Goal: Information Seeking & Learning: Find specific fact

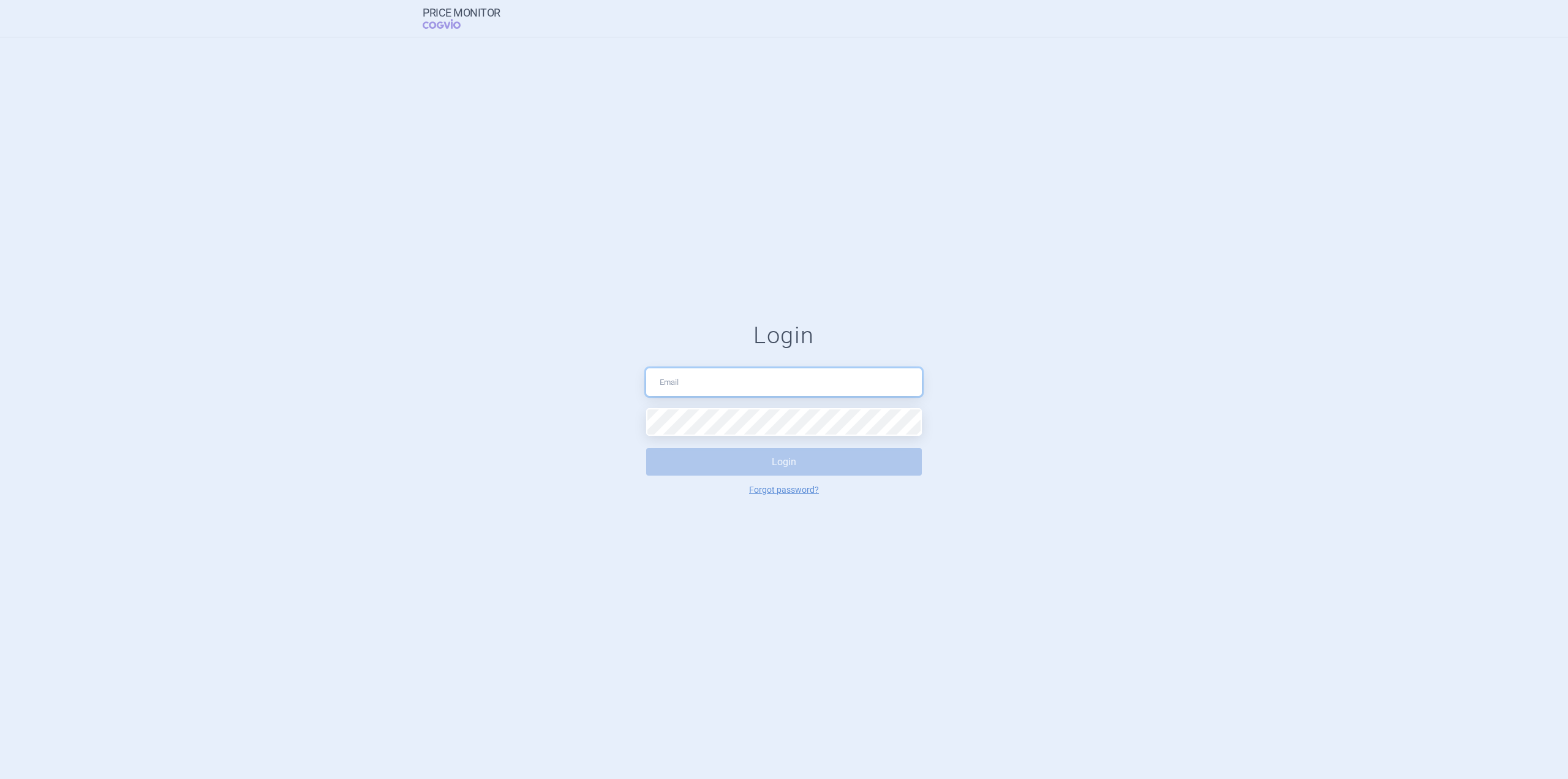
click at [682, 384] on input "text" at bounding box center [784, 383] width 276 height 28
type input "ondrej.castoral@cogvio.com"
click at [707, 469] on button "Login" at bounding box center [784, 462] width 276 height 28
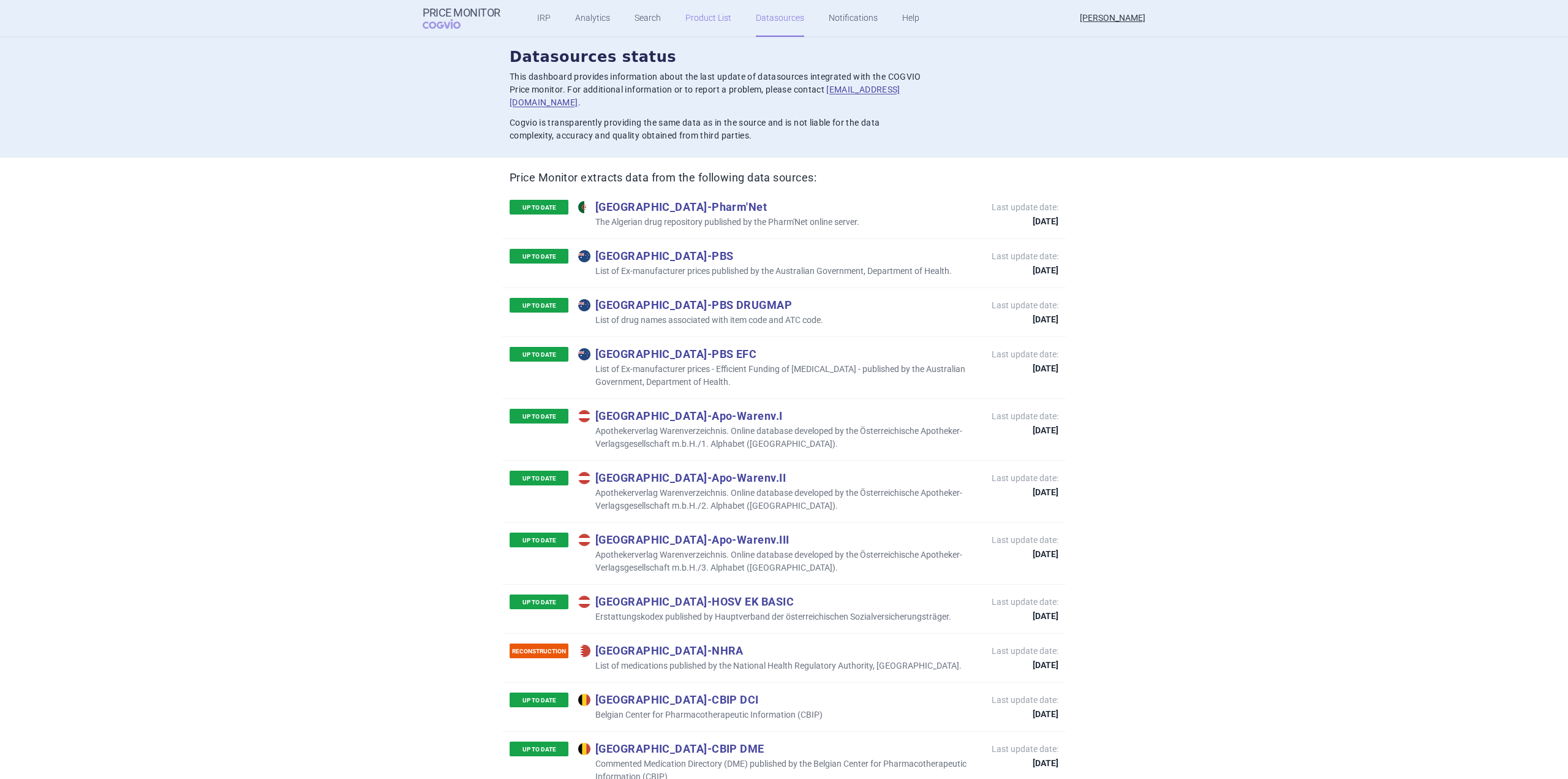
click at [695, 18] on link "Product List" at bounding box center [708, 18] width 46 height 37
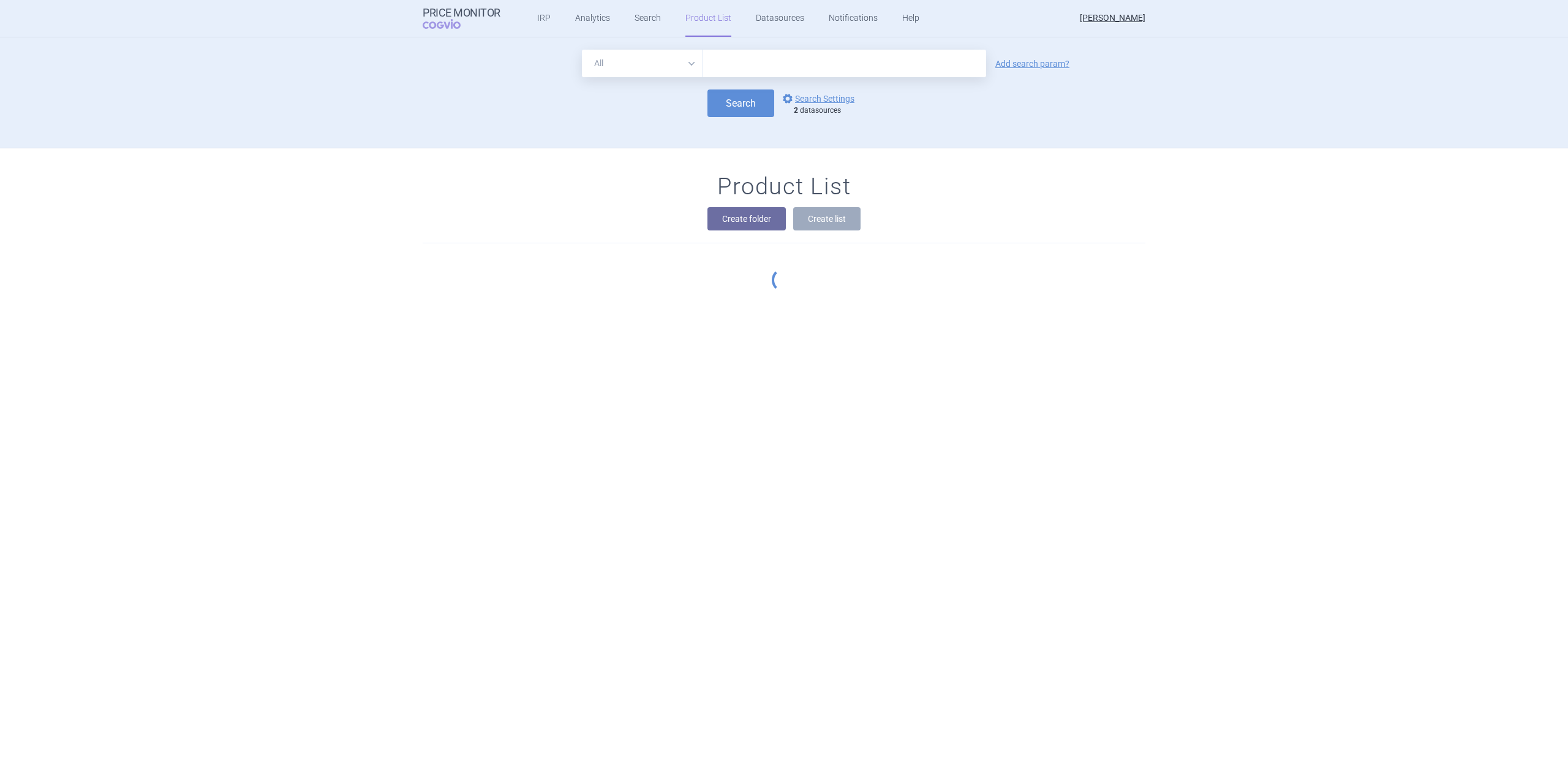
scroll to position [110, 0]
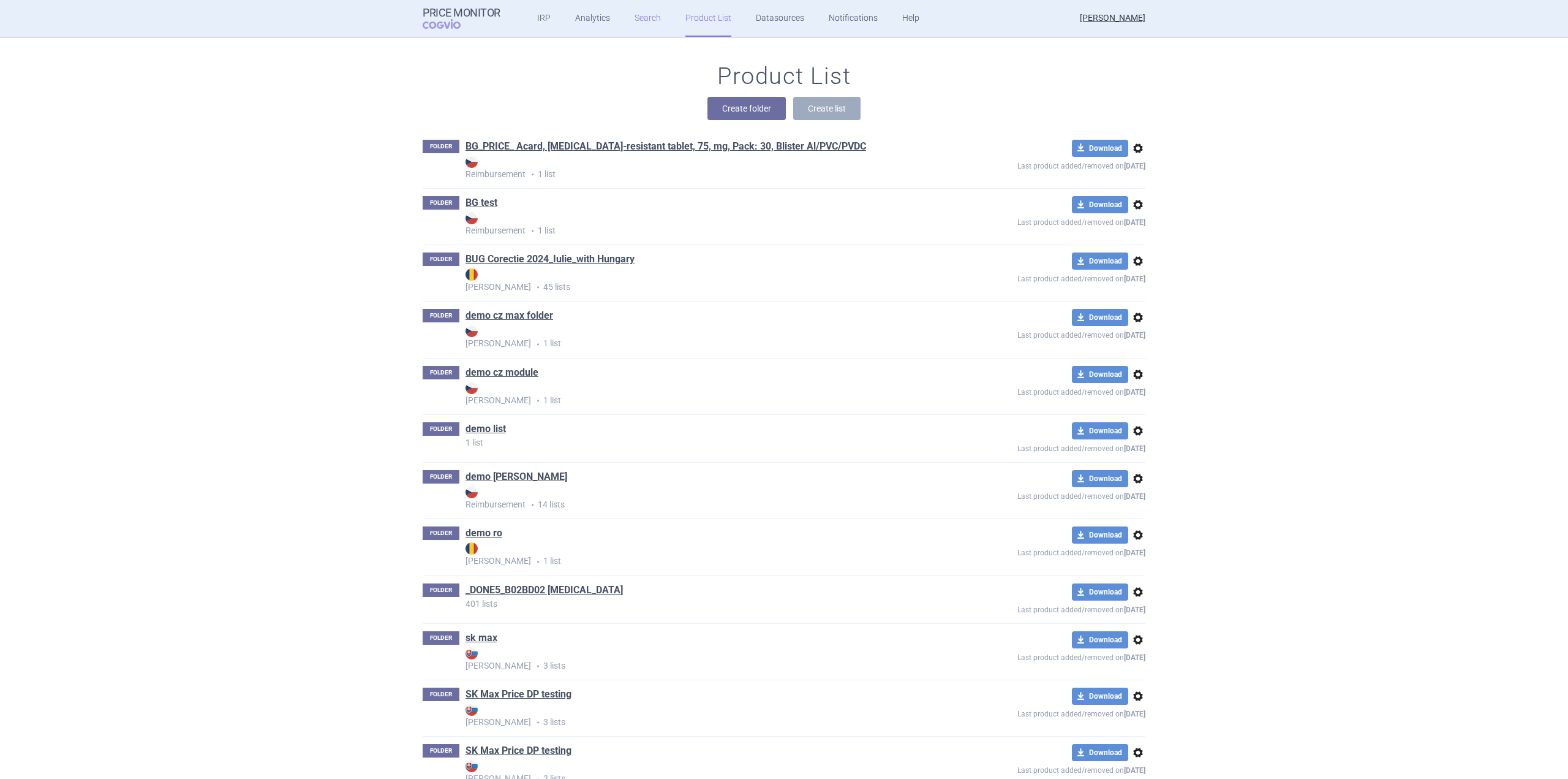
click at [635, 18] on link "Search" at bounding box center [648, 18] width 27 height 37
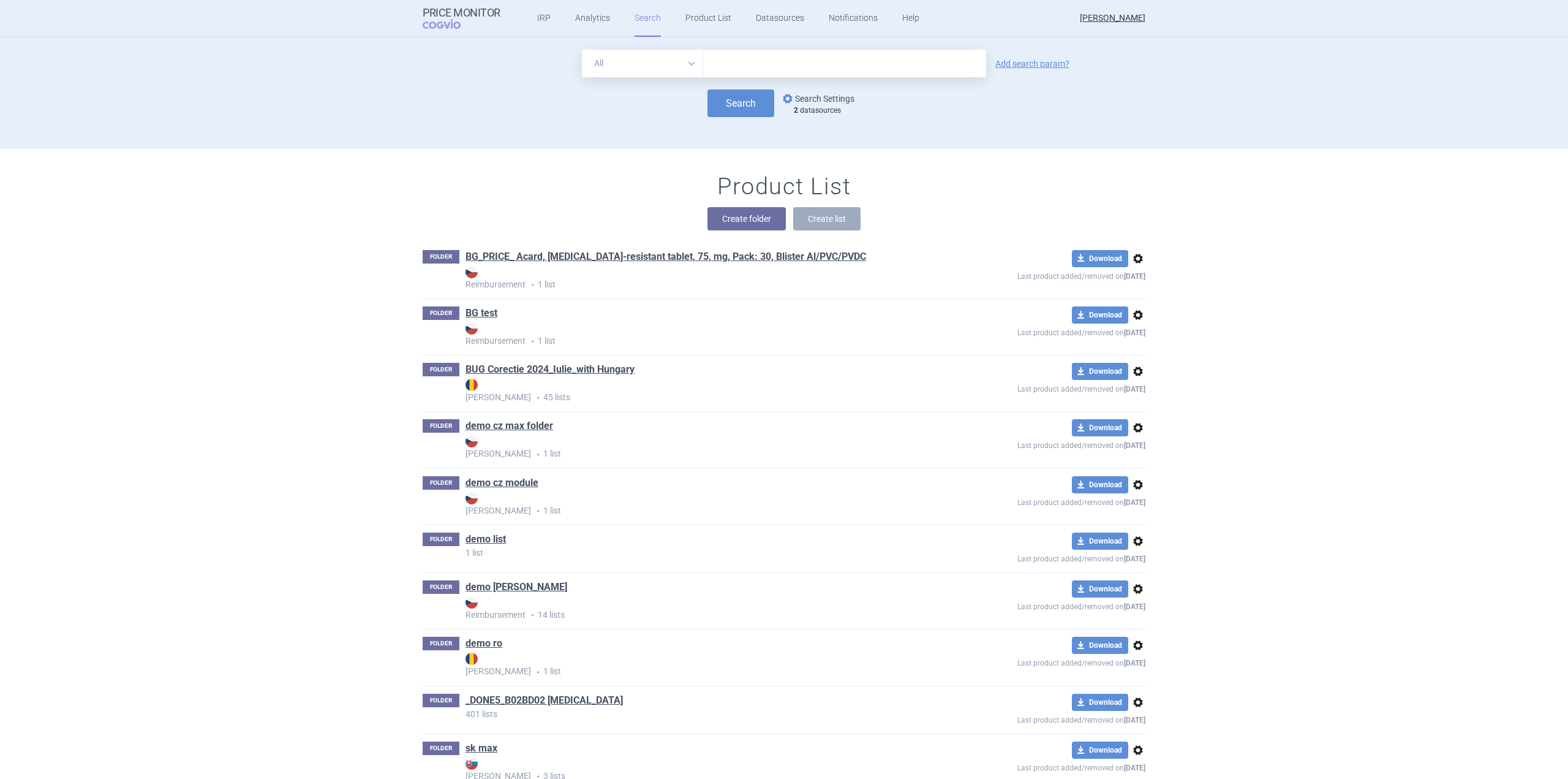
click at [815, 97] on link "options Search Settings" at bounding box center [817, 98] width 74 height 15
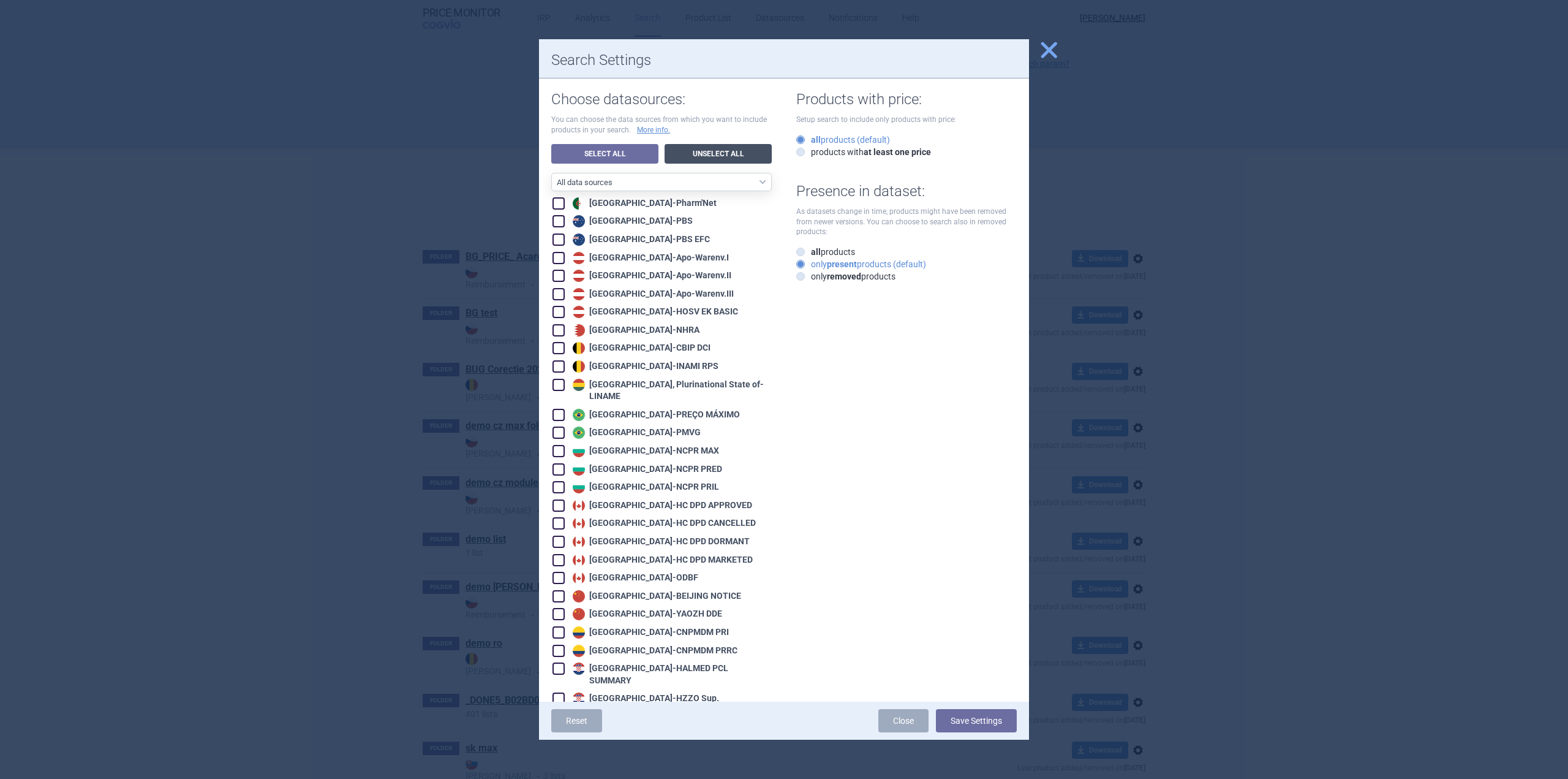
click at [702, 155] on link "Unselect All" at bounding box center [719, 154] width 107 height 20
checkbox input "false"
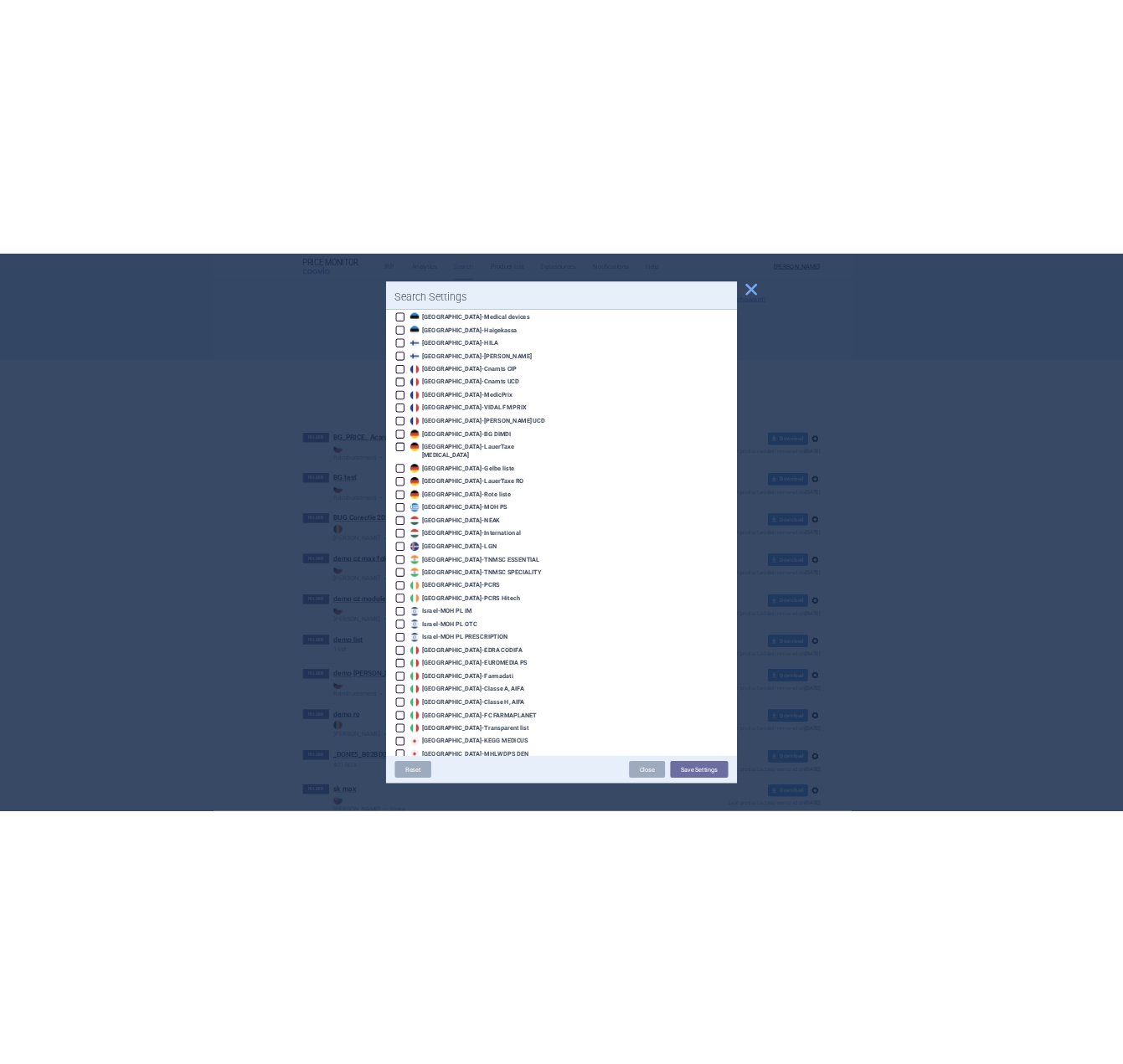
scroll to position [1256, 0]
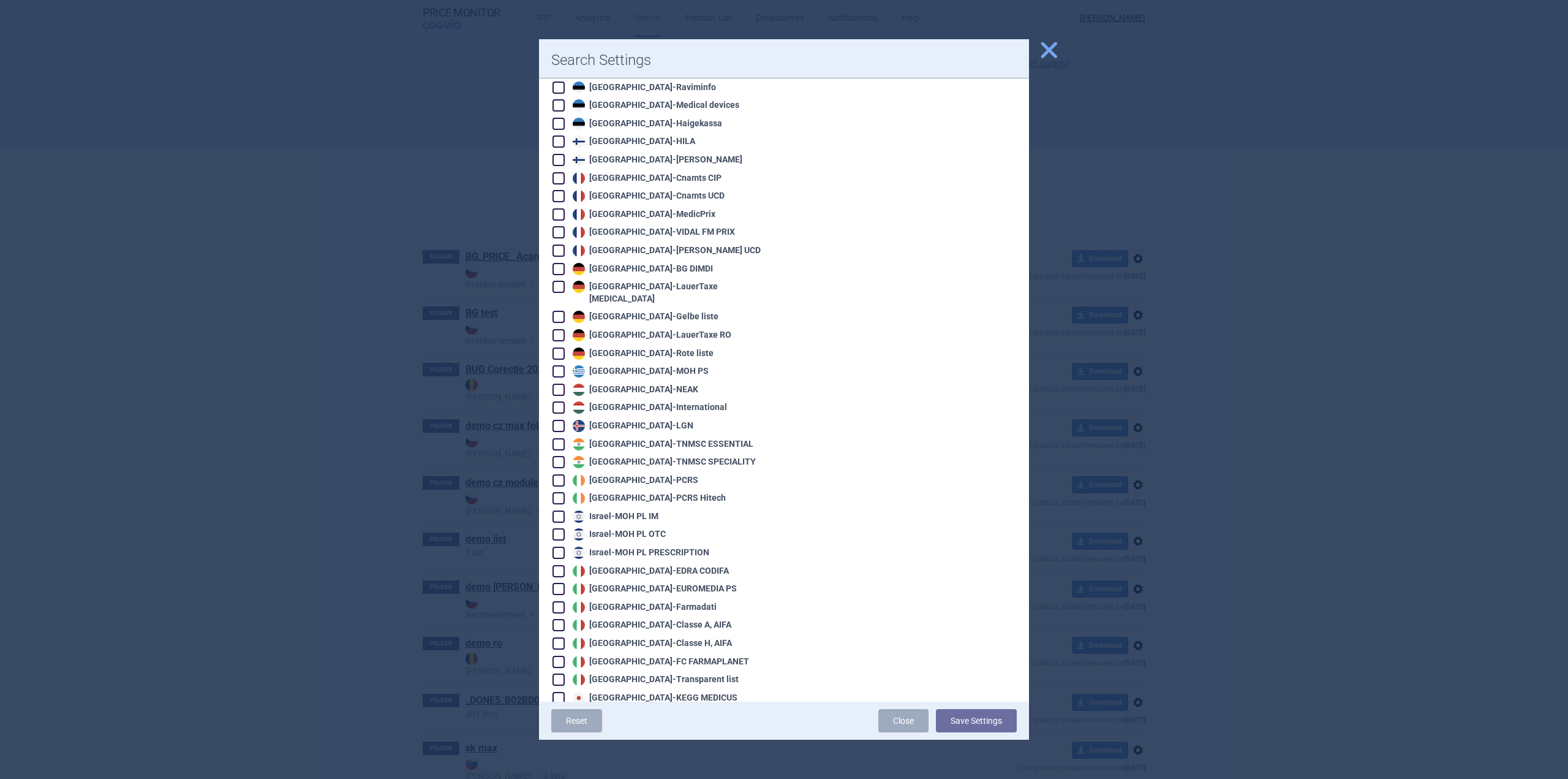
click at [672, 281] on div "Germany - LauerTaxe CGM" at bounding box center [671, 293] width 202 height 24
checkbox input "true"
click at [978, 719] on button "Save Settings" at bounding box center [976, 720] width 81 height 23
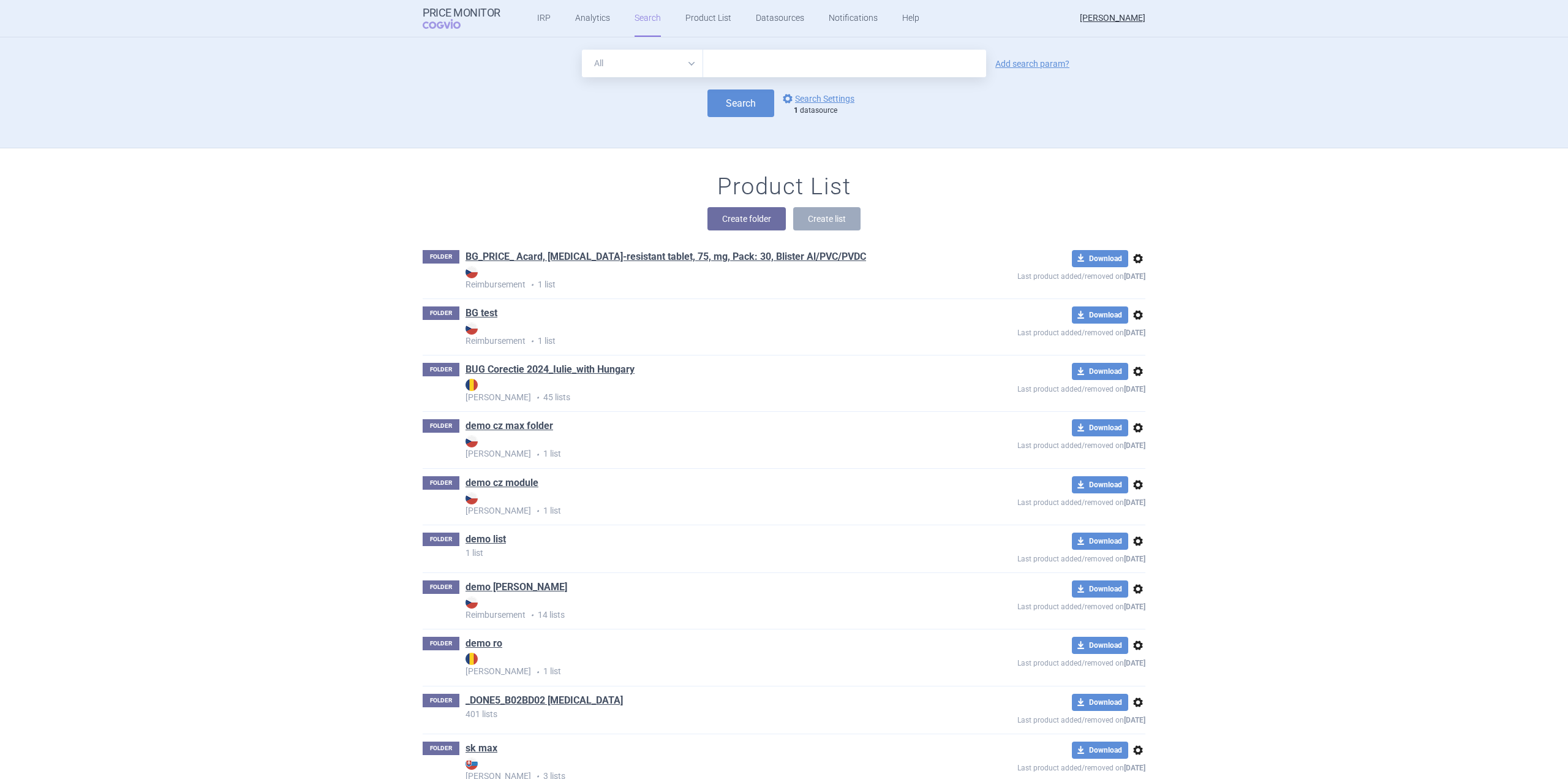
click at [789, 52] on input "text" at bounding box center [845, 64] width 283 height 28
paste input "ENDOXAN 1 g [PERSON_NAME] [PERSON_NAME].e.Injektionslösung"
type input "ENDOXAN 1 g [PERSON_NAME] [PERSON_NAME].e.Injektionslösung"
click at [746, 100] on button "Search" at bounding box center [741, 104] width 67 height 28
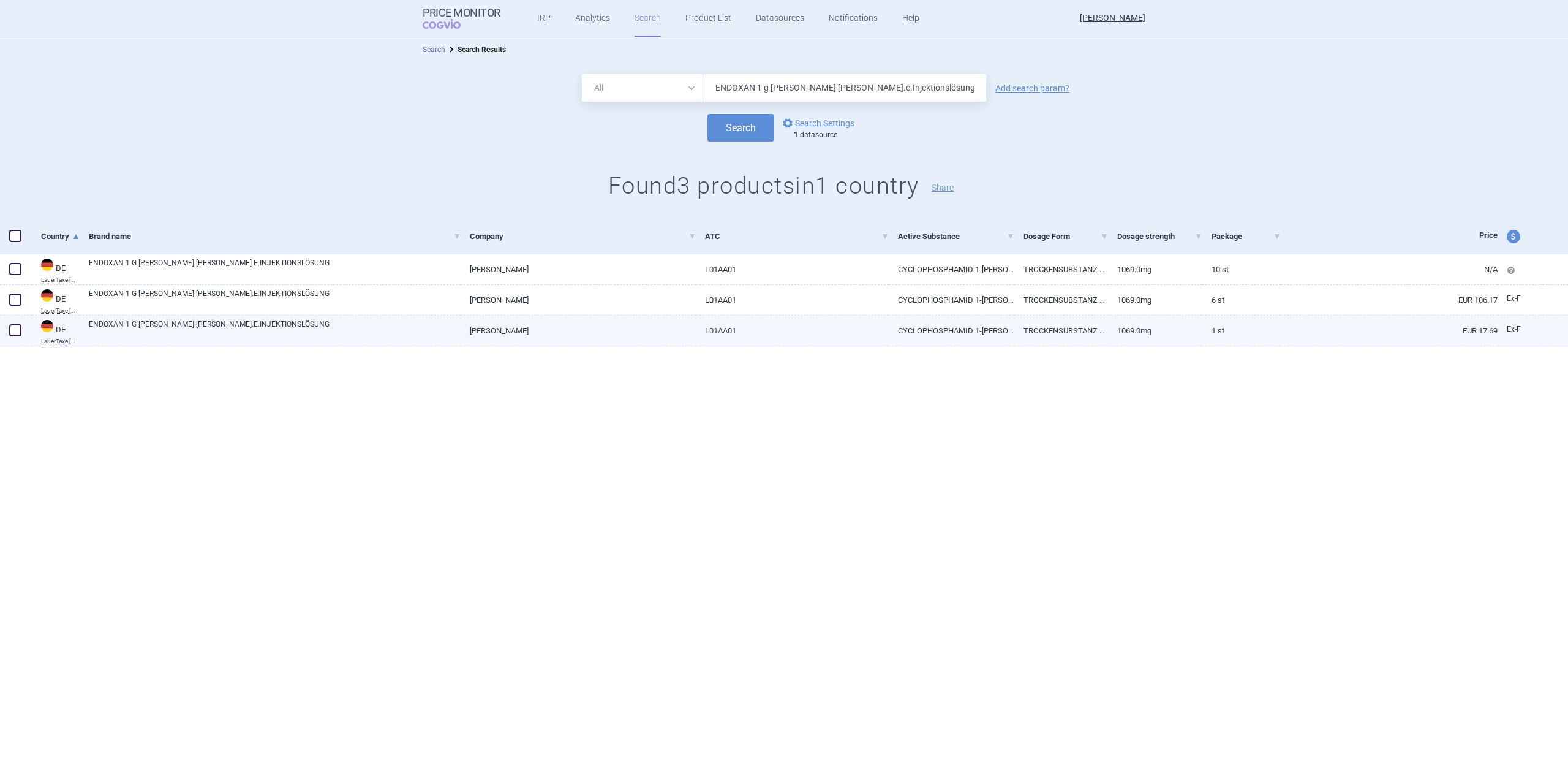
click at [581, 328] on link "[PERSON_NAME]" at bounding box center [578, 330] width 235 height 30
select select "EUR"
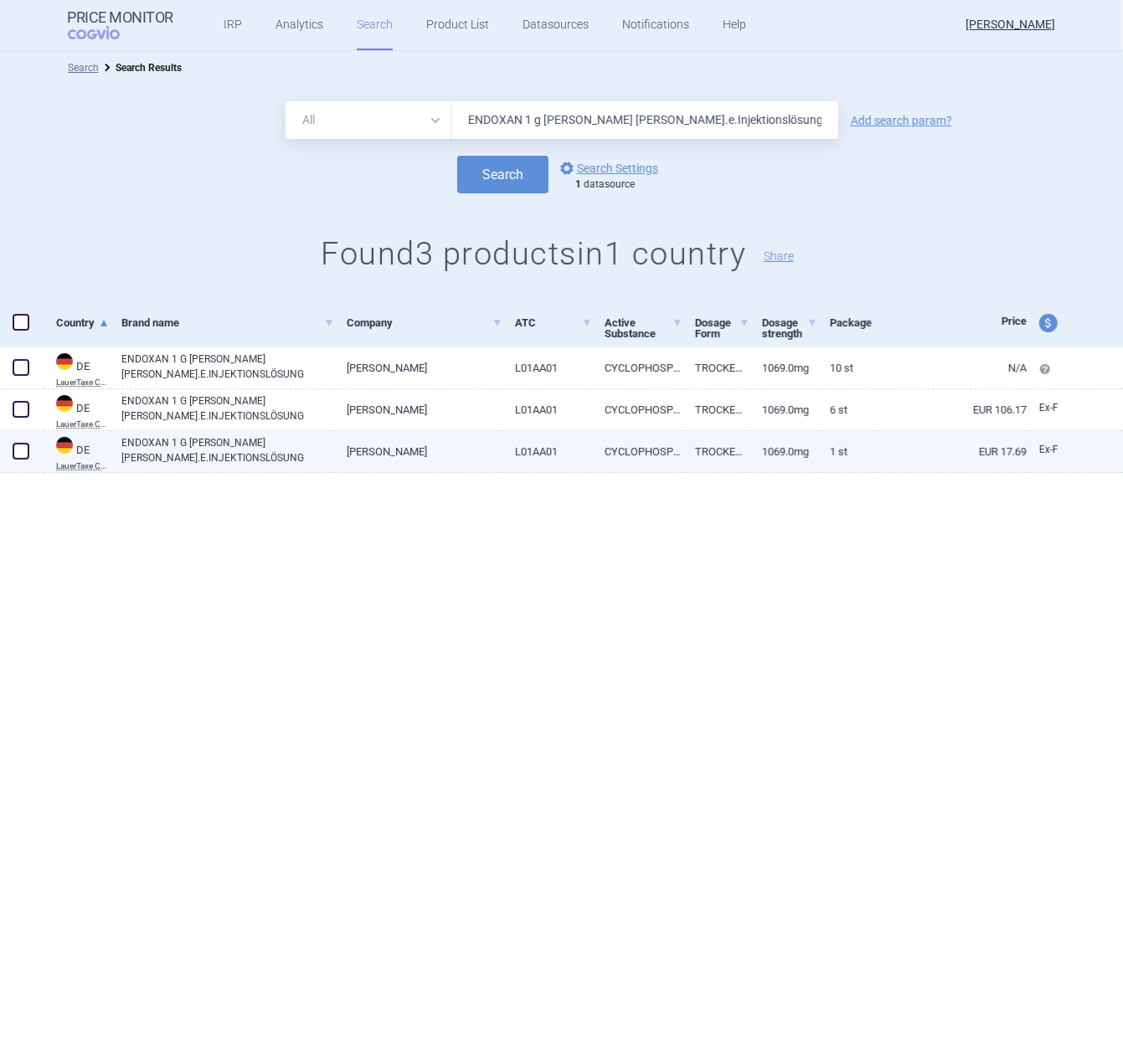
click at [690, 449] on link "TROCKENSUBSTANZ OHNE LÖSUNGSMITTEL" at bounding box center [716, 451] width 67 height 41
select select "EUR"
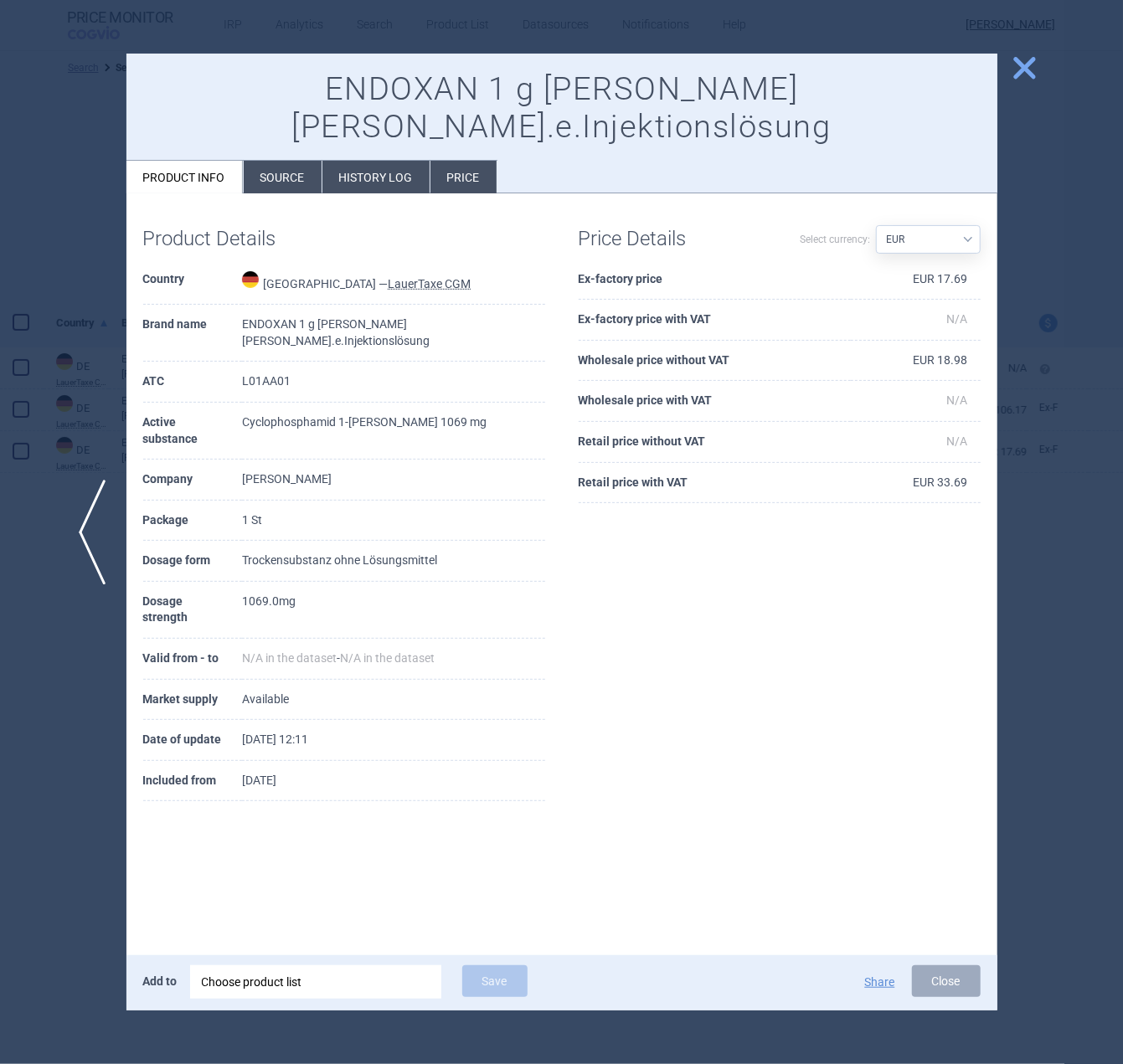
click at [1024, 76] on span "close" at bounding box center [1025, 68] width 29 height 29
